Goal: Task Accomplishment & Management: Use online tool/utility

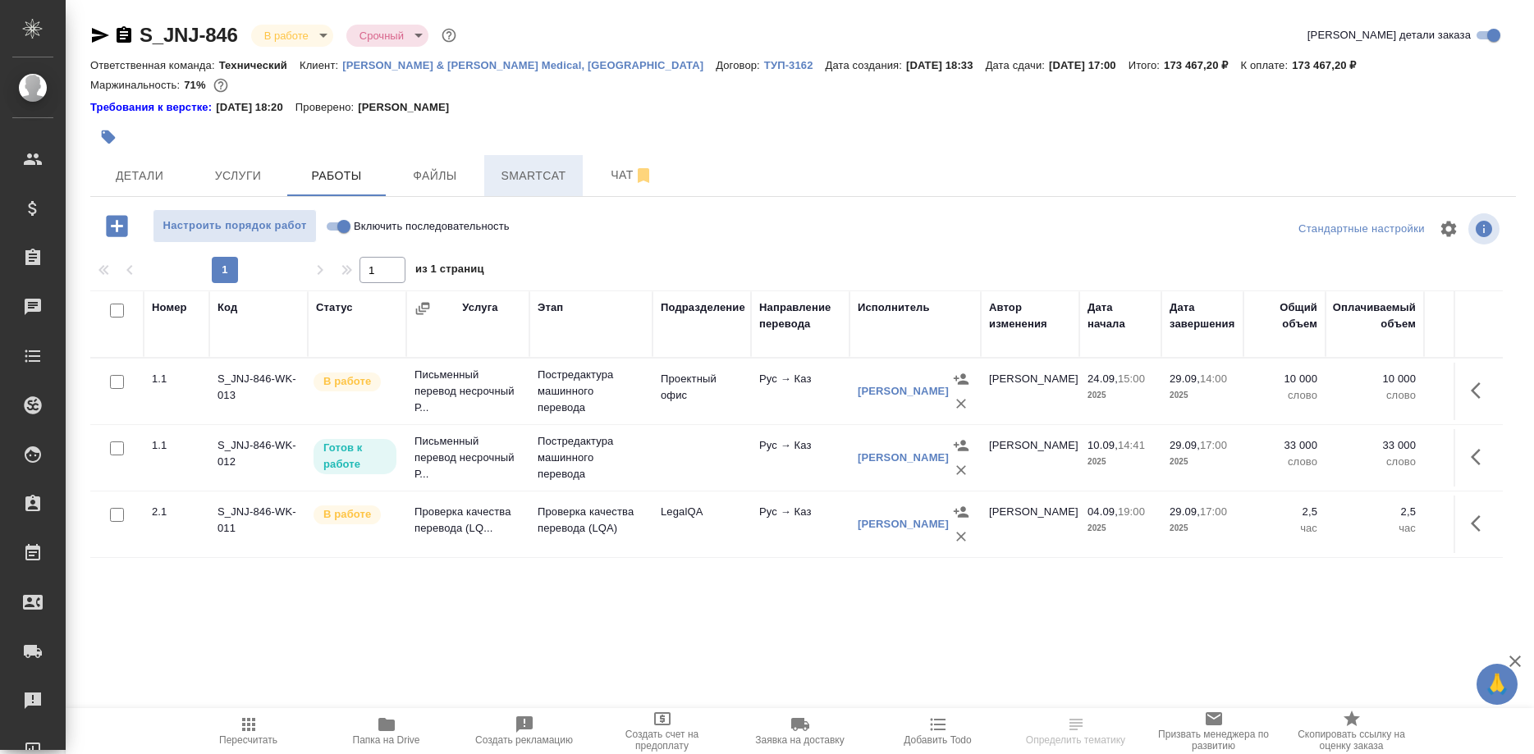
click at [536, 176] on span "Smartcat" at bounding box center [533, 176] width 79 height 21
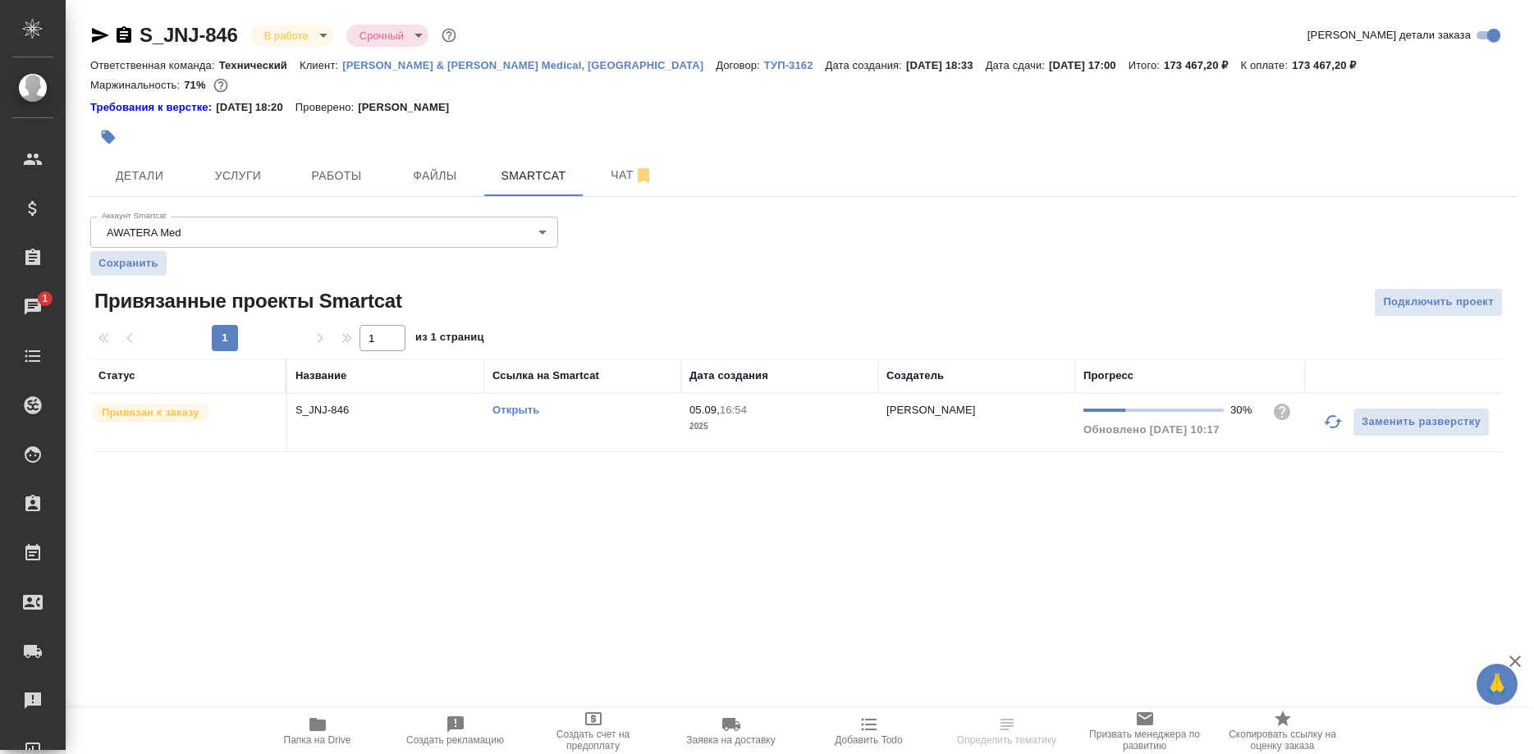
click at [528, 414] on link "Открыть" at bounding box center [515, 410] width 47 height 12
click at [523, 406] on link "Открыть" at bounding box center [515, 410] width 47 height 12
click at [1321, 425] on button "button" at bounding box center [1332, 421] width 39 height 39
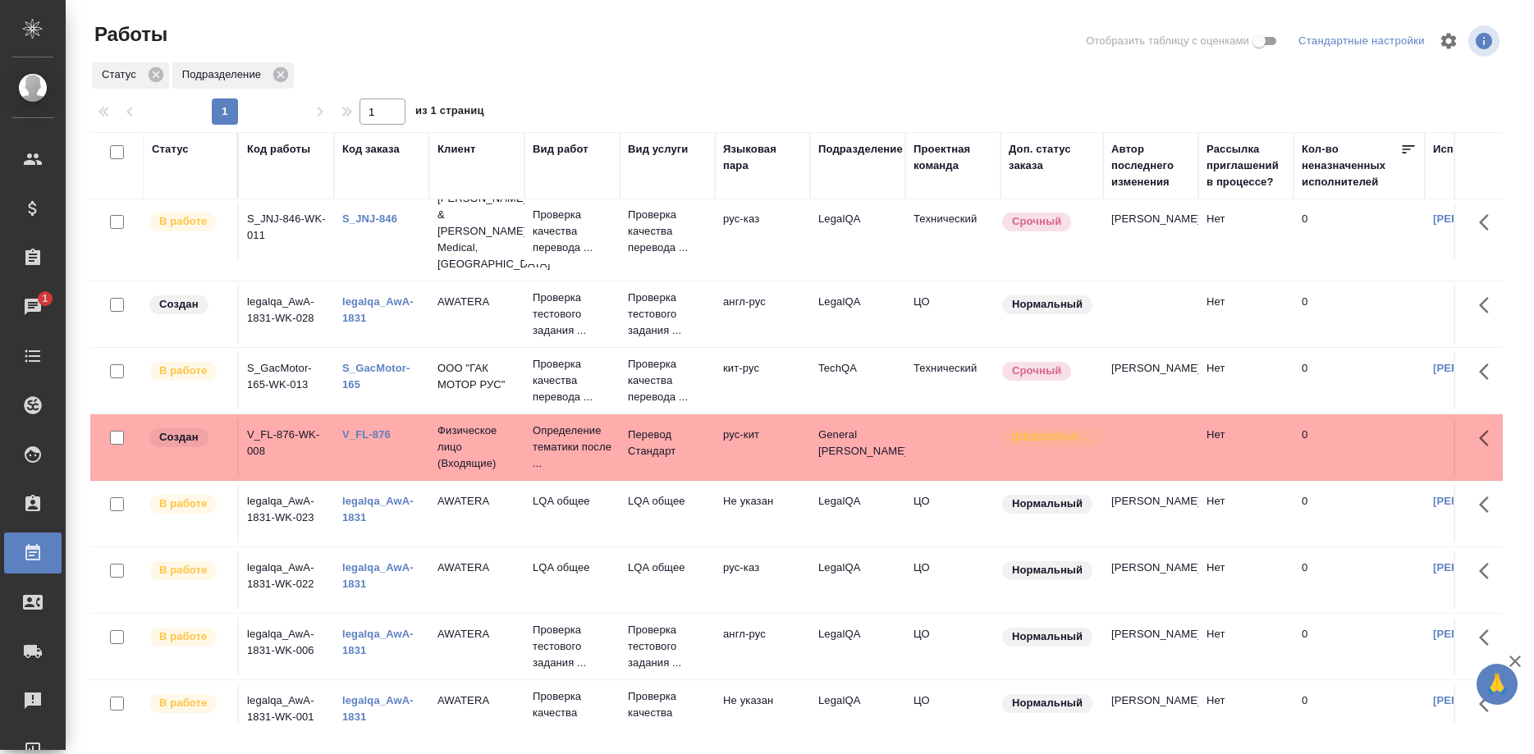
scroll to position [547, 0]
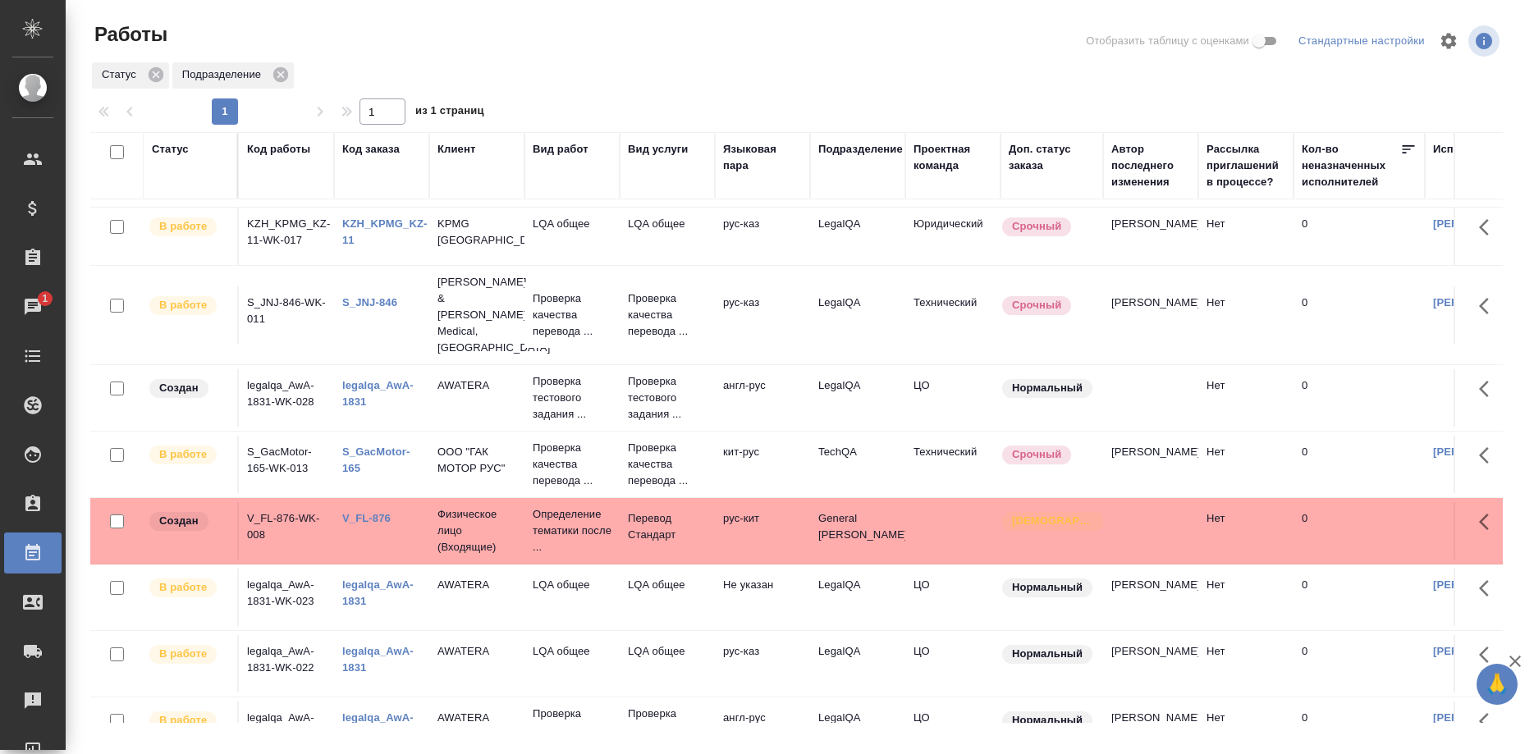
click at [360, 226] on link "KZH_KPMG_KZ-11" at bounding box center [384, 231] width 85 height 29
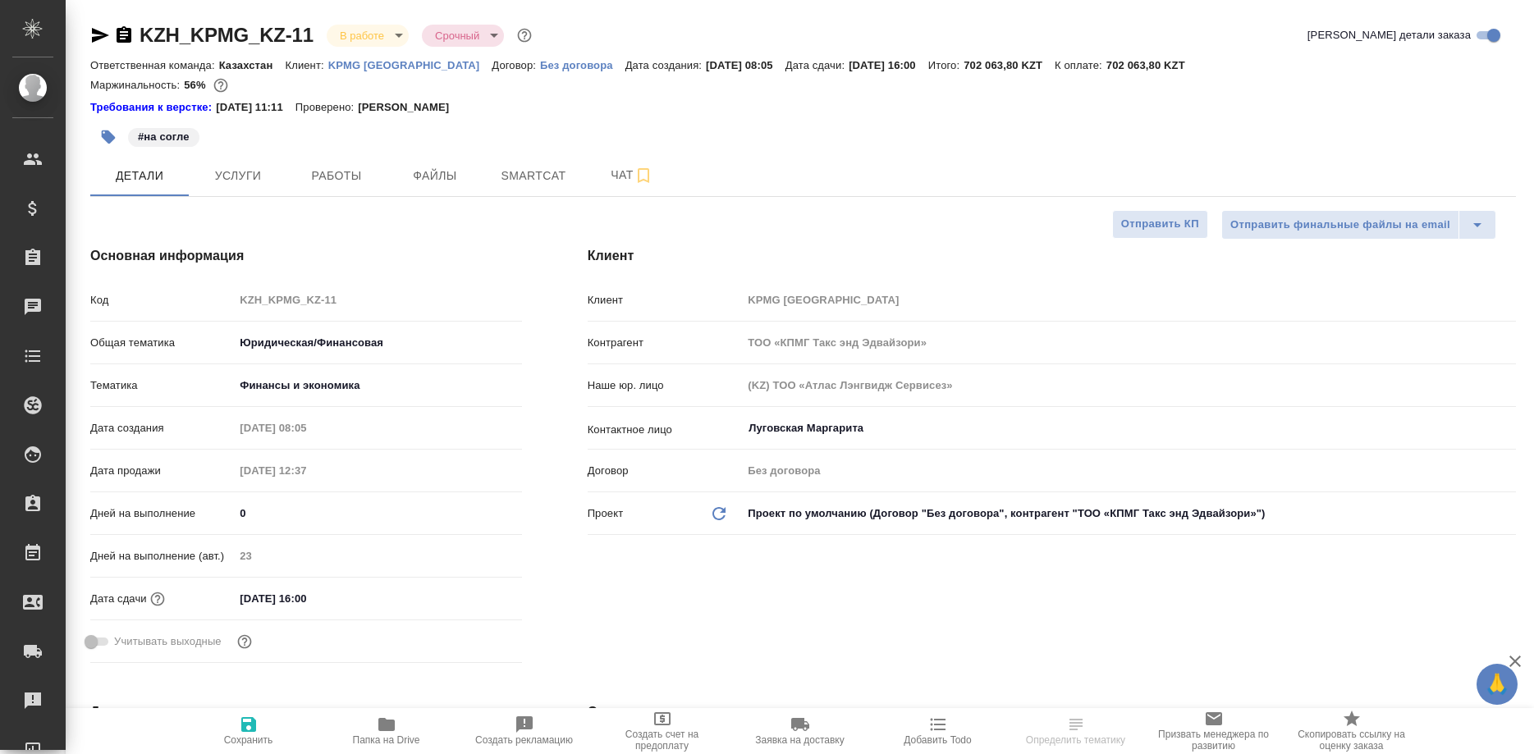
select select "RU"
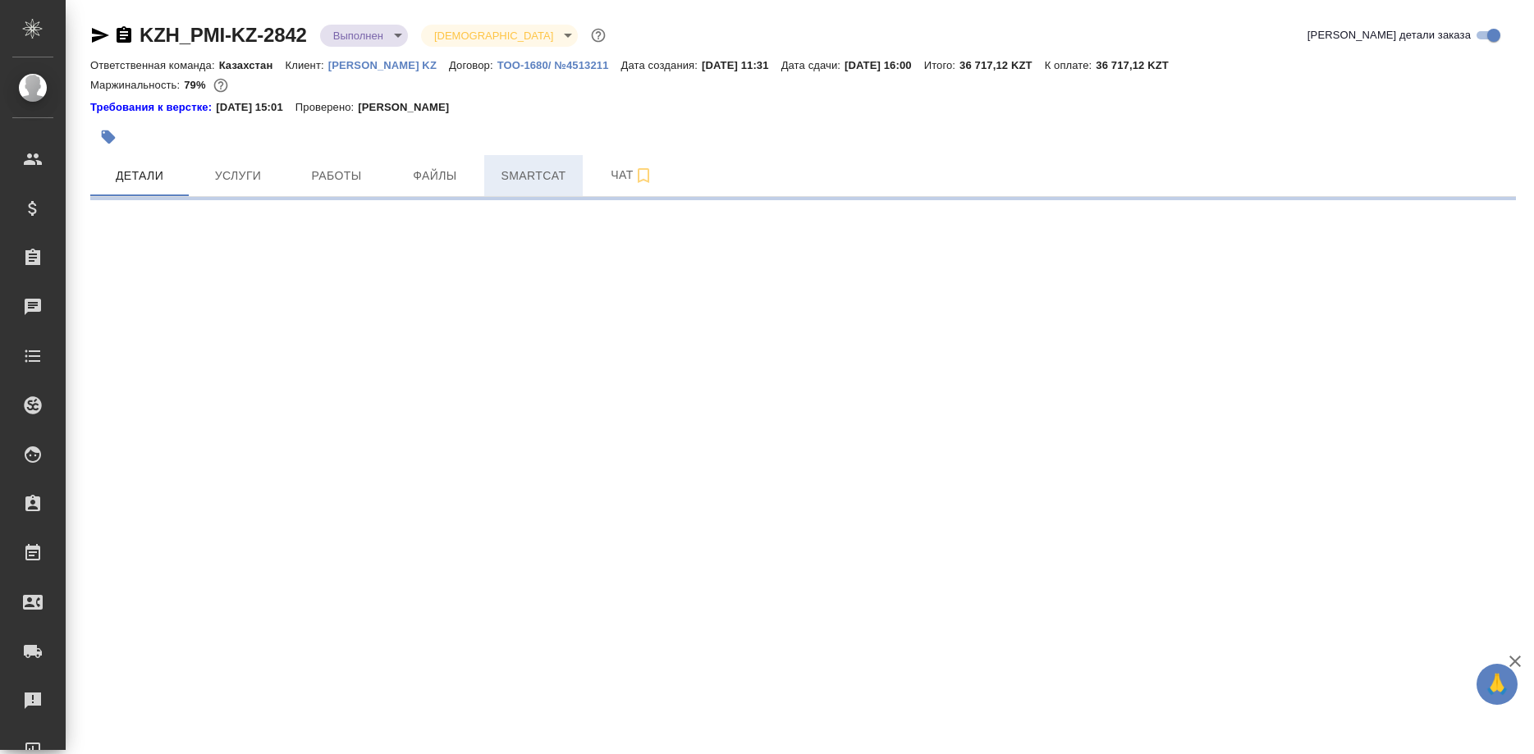
select select "RU"
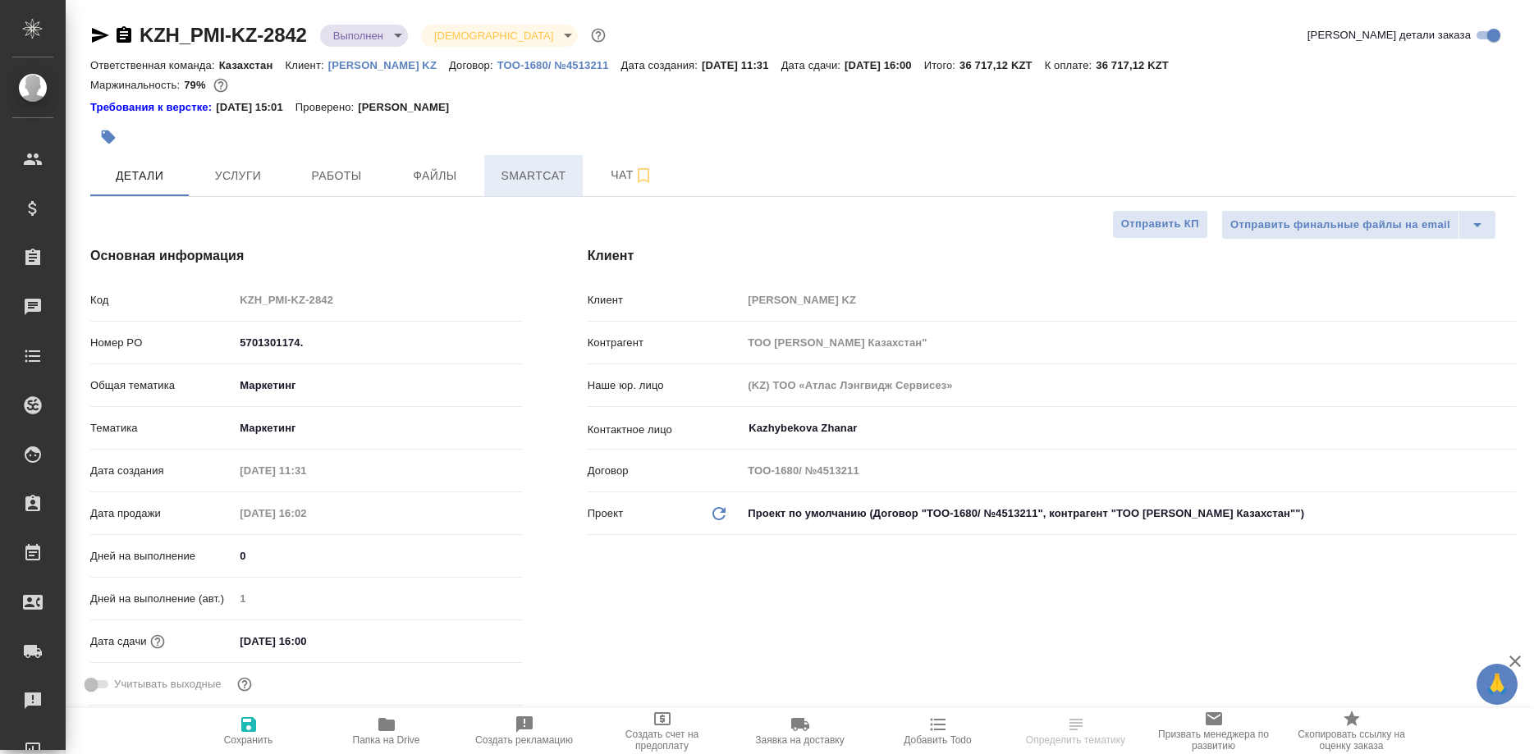
type textarea "x"
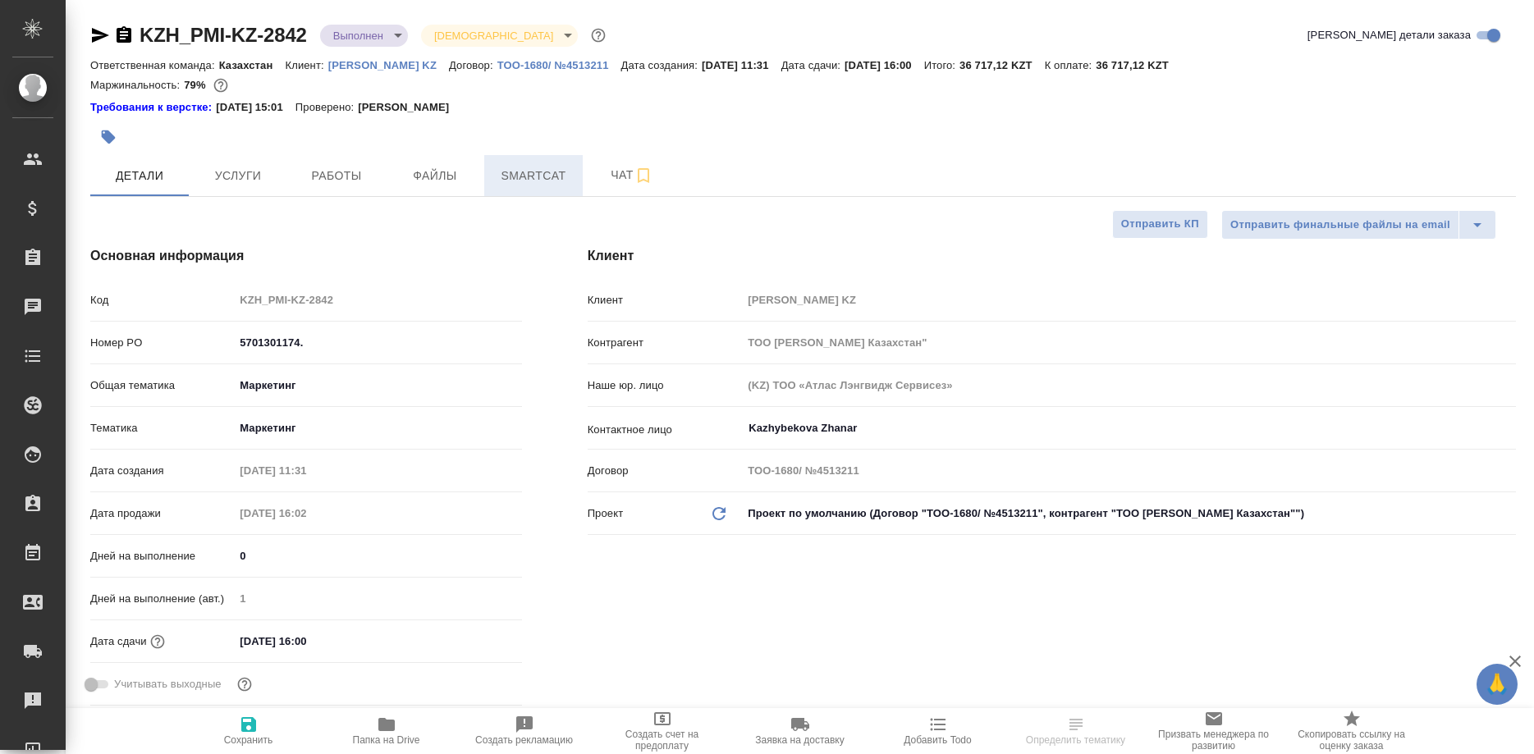
type textarea "x"
click at [547, 181] on span "Smartcat" at bounding box center [533, 176] width 79 height 21
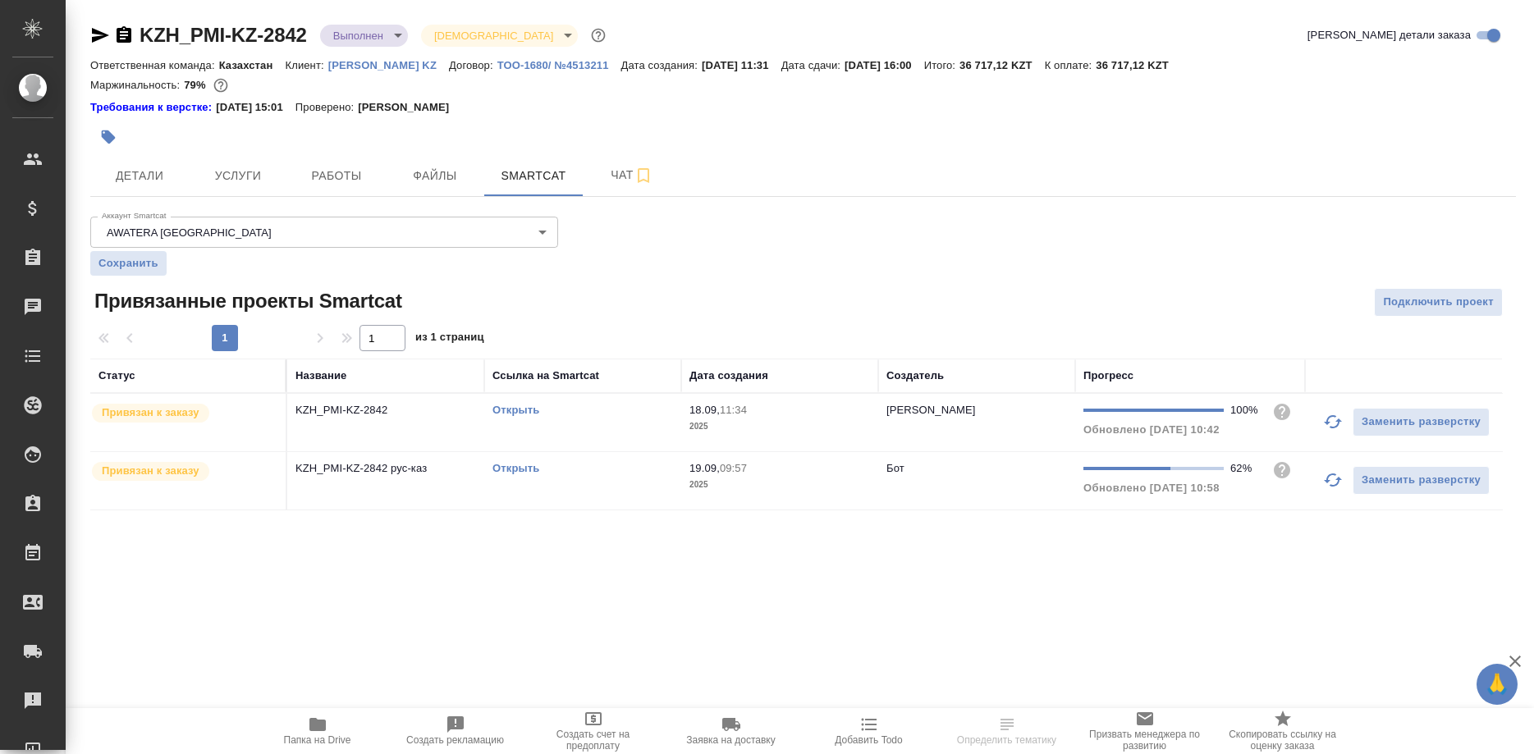
click at [510, 469] on link "Открыть" at bounding box center [515, 468] width 47 height 12
click at [518, 474] on link "Открыть" at bounding box center [515, 468] width 47 height 12
click at [511, 406] on link "Открыть" at bounding box center [515, 410] width 47 height 12
